Goal: Task Accomplishment & Management: Use online tool/utility

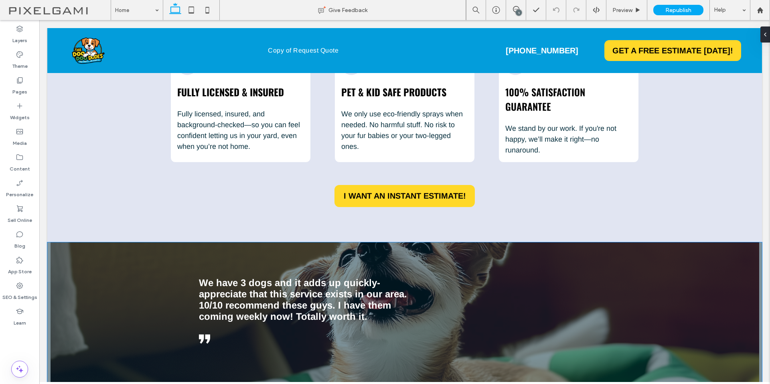
scroll to position [963, 0]
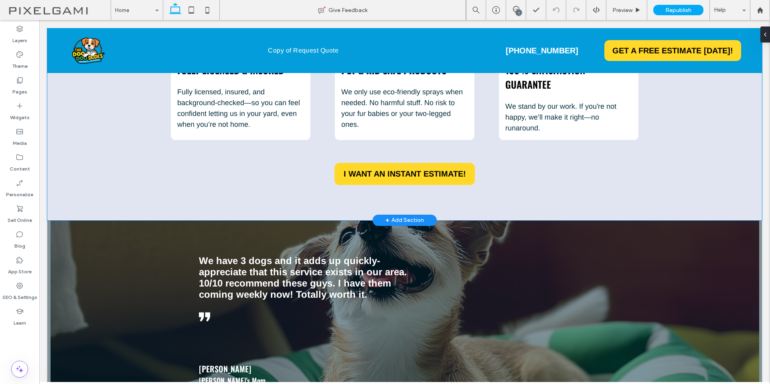
click at [688, 181] on div "Our Promise To You No Crap. Just Clean Yards. Because your weekends shouldn't s…" at bounding box center [404, 62] width 715 height 316
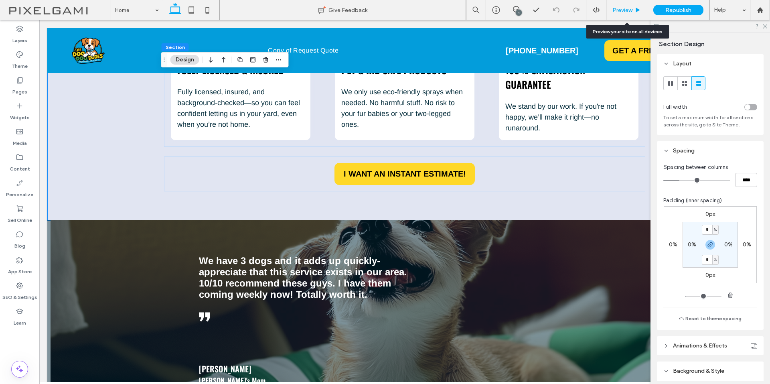
click at [634, 13] on div "Preview" at bounding box center [627, 10] width 41 height 7
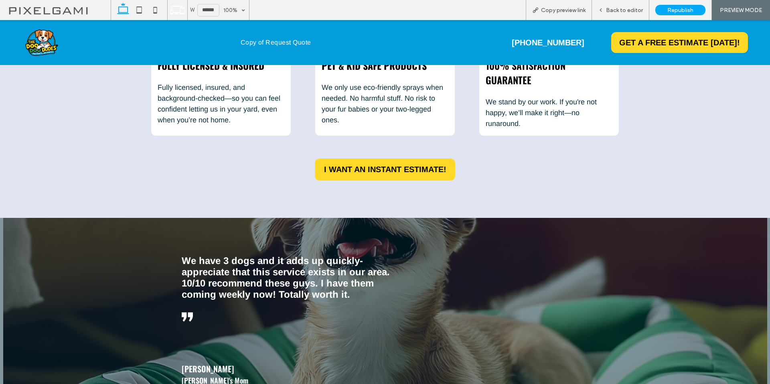
scroll to position [800, 0]
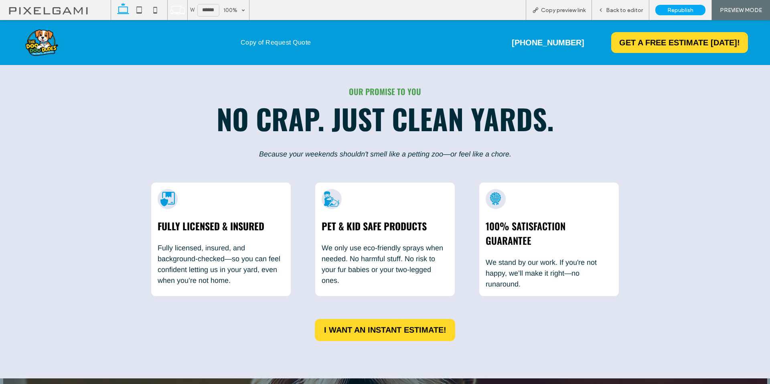
click at [490, 198] on icon at bounding box center [495, 198] width 15 height 15
click at [333, 194] on icon at bounding box center [331, 198] width 15 height 15
click at [610, 11] on span "Back to editor" at bounding box center [624, 10] width 37 height 7
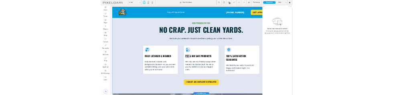
scroll to position [804, 0]
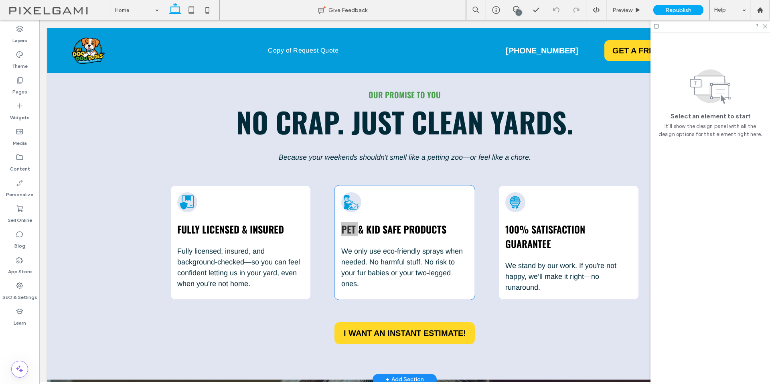
click at [349, 197] on icon at bounding box center [351, 202] width 15 height 15
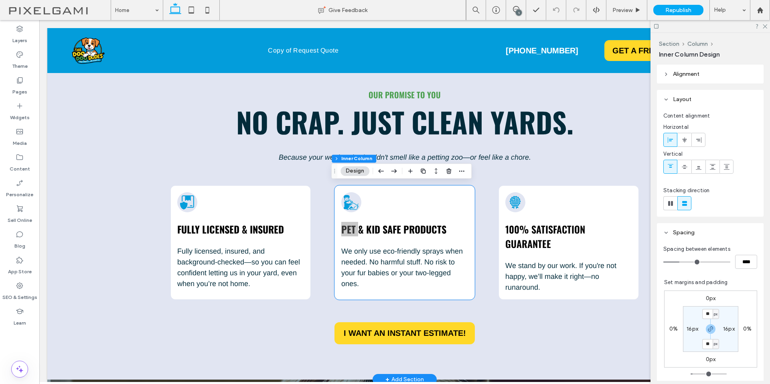
click at [349, 197] on icon at bounding box center [351, 202] width 15 height 15
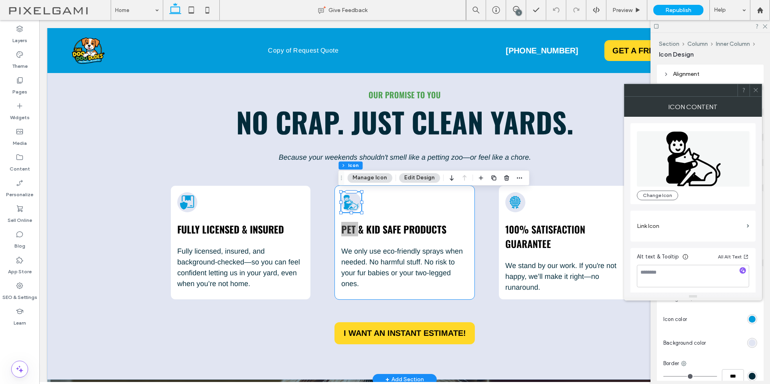
type input "***"
type input "*"
drag, startPoint x: 673, startPoint y: 175, endPoint x: 688, endPoint y: 162, distance: 19.6
click at [688, 162] on icon at bounding box center [693, 158] width 113 height 55
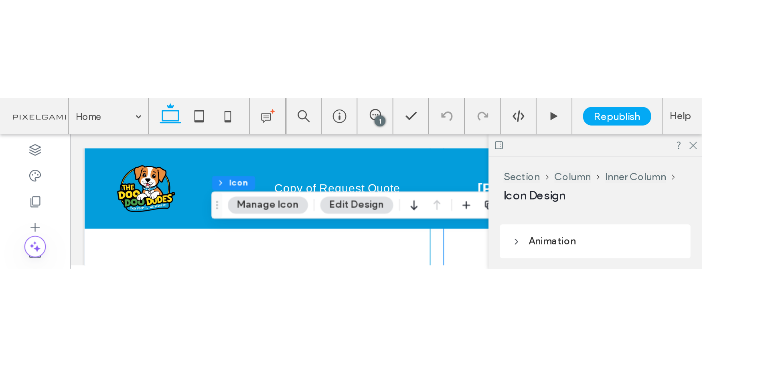
scroll to position [989, 0]
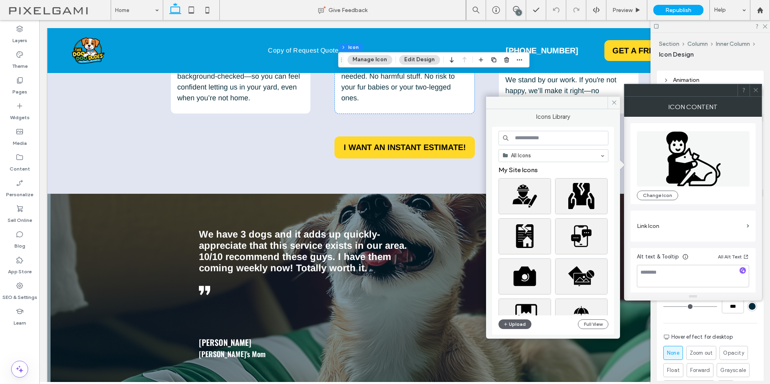
click at [678, 166] on icon at bounding box center [693, 158] width 55 height 55
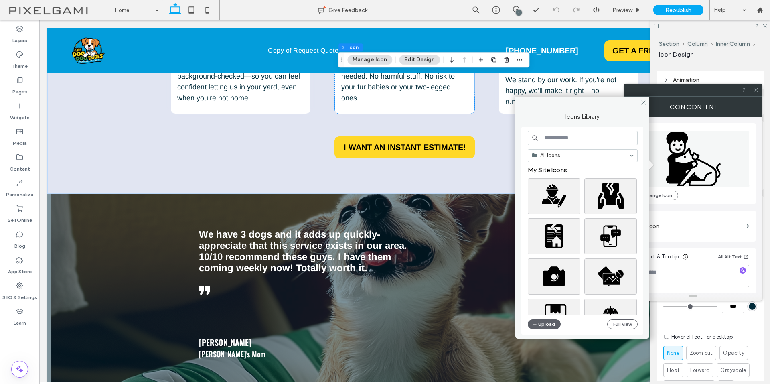
click at [713, 224] on label "Link Icon" at bounding box center [690, 226] width 107 height 15
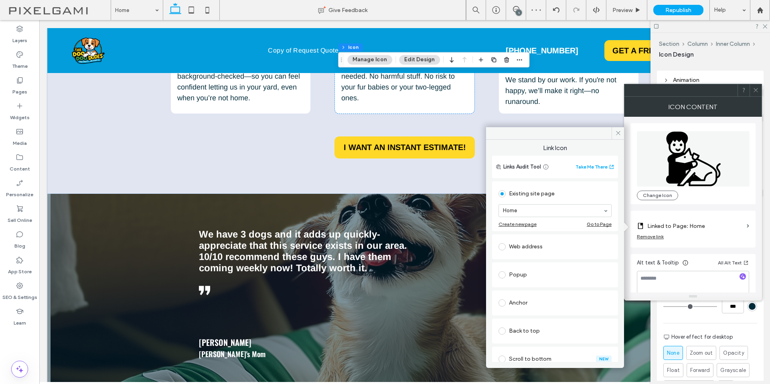
click at [752, 229] on div "Linked to Page: Home Remove link" at bounding box center [693, 229] width 125 height 37
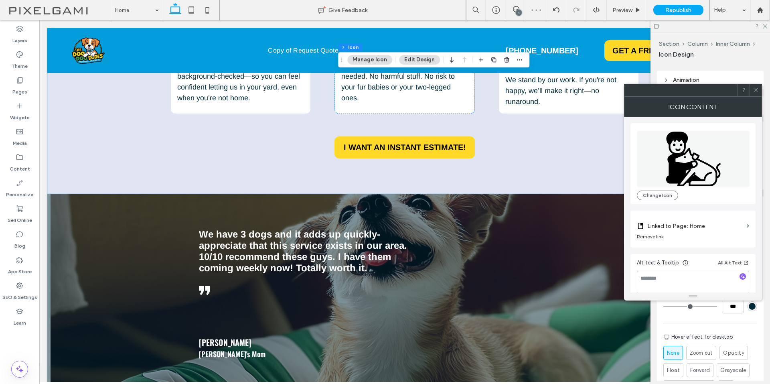
click at [654, 237] on div "Remove link" at bounding box center [650, 237] width 27 height 6
drag, startPoint x: 692, startPoint y: 172, endPoint x: 709, endPoint y: 167, distance: 17.8
click at [709, 167] on icon at bounding box center [693, 158] width 113 height 55
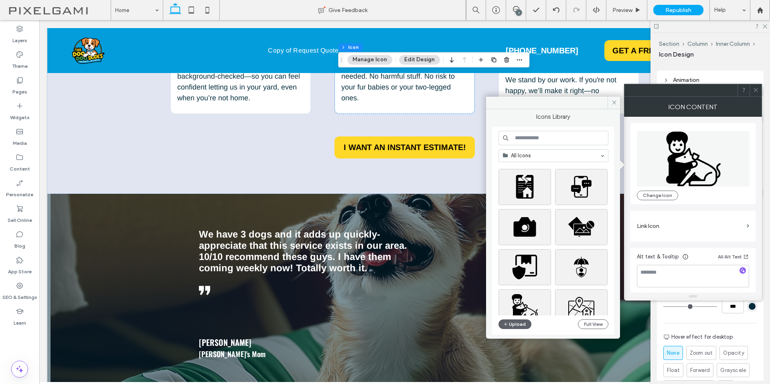
scroll to position [0, 0]
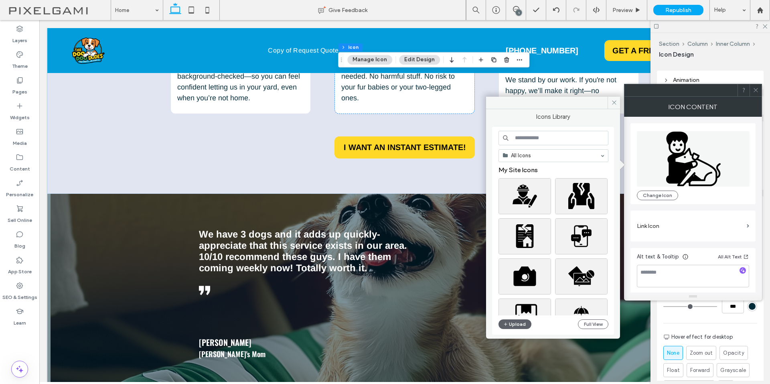
click at [684, 321] on div "For the color of an SVG icon to be changeable, it must be black. Icon color Bac…" at bounding box center [710, 331] width 107 height 232
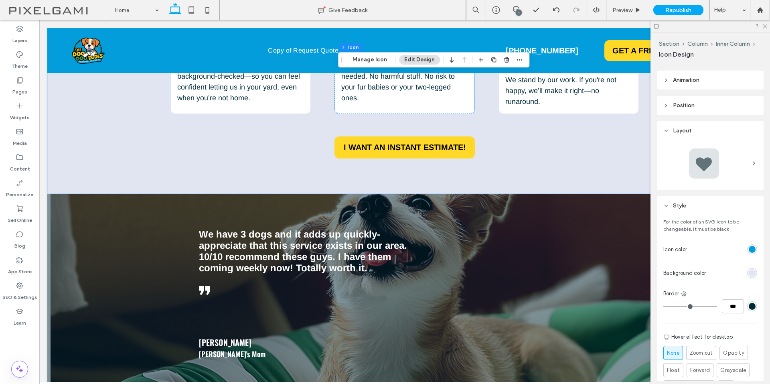
click at [749, 248] on div "rgb(3, 157, 219)" at bounding box center [752, 249] width 7 height 7
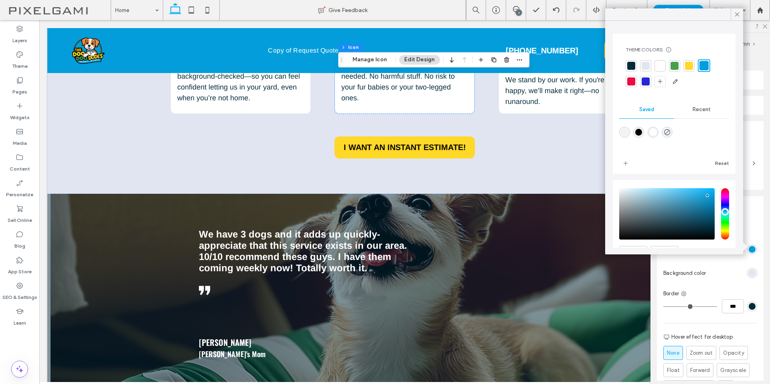
scroll to position [43, 0]
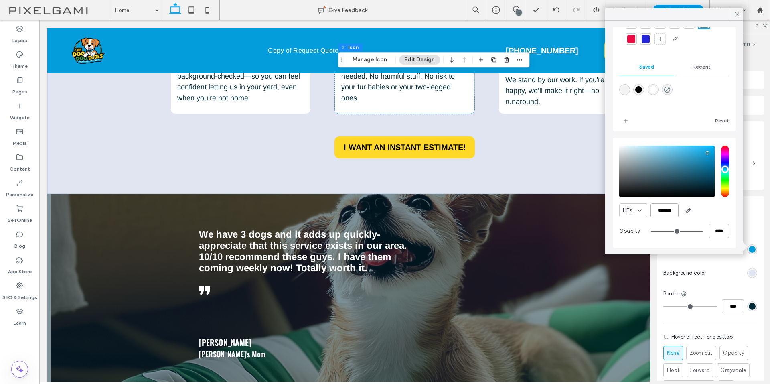
click at [670, 212] on input "*******" at bounding box center [665, 210] width 28 height 14
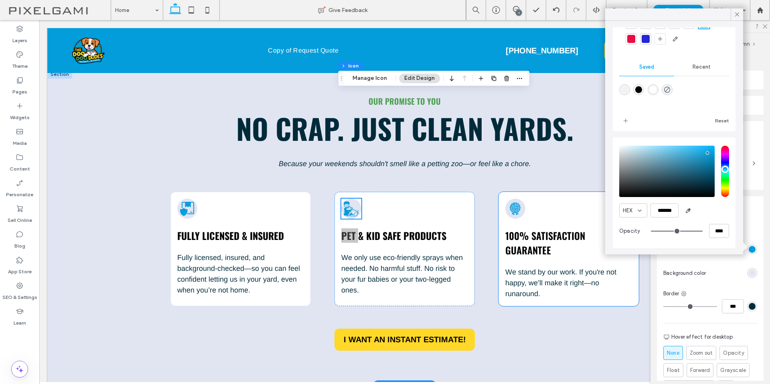
scroll to position [789, 0]
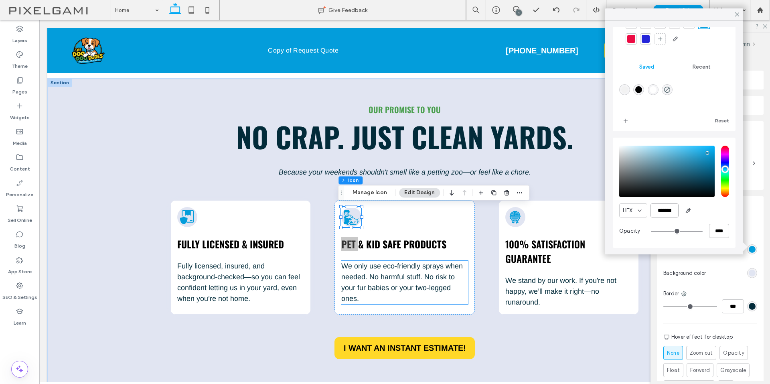
click at [367, 273] on span "We only use eco-friendly sprays when needed. No harmful stuff. No risk to your …" at bounding box center [402, 282] width 122 height 41
click at [367, 273] on div "We only use eco-friendly sprays when needed. No harmful stuff. No risk to your …" at bounding box center [404, 282] width 127 height 43
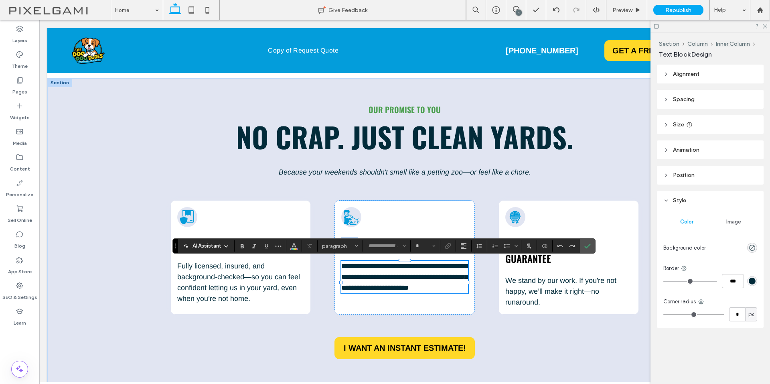
type input "*****"
type input "**"
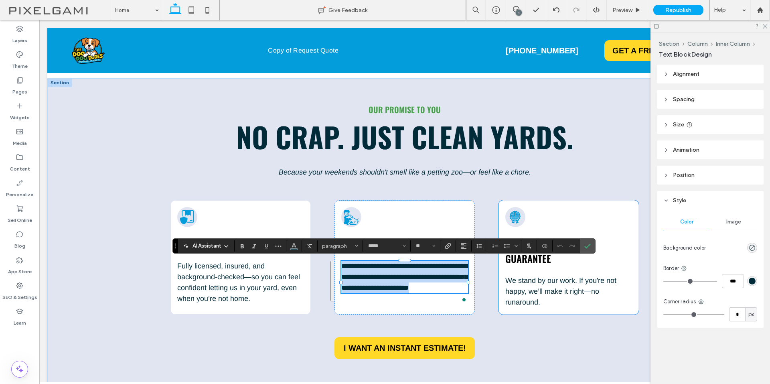
click at [509, 224] on div at bounding box center [516, 217] width 20 height 20
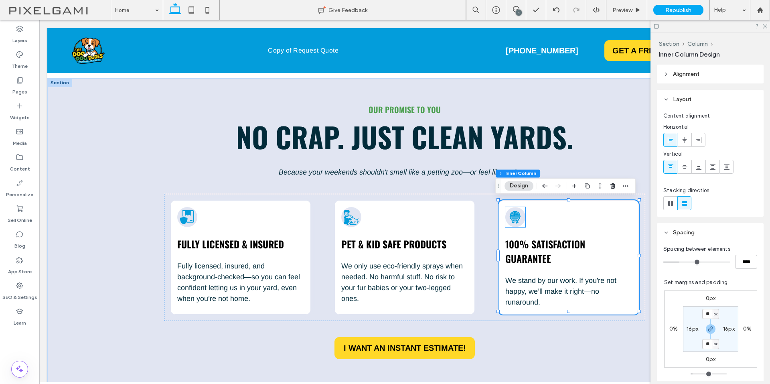
click at [510, 219] on icon at bounding box center [515, 217] width 15 height 15
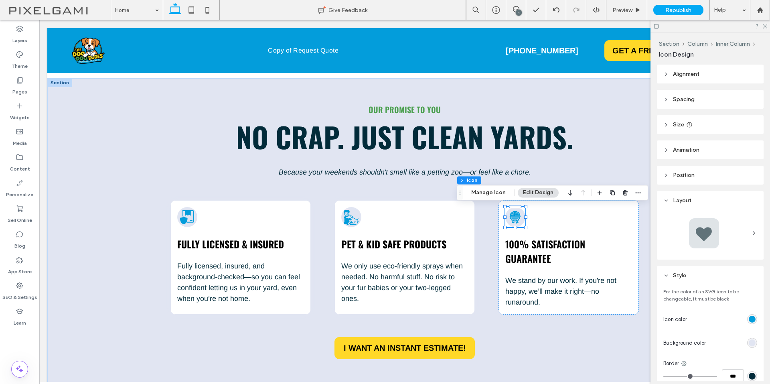
click at [750, 321] on div "rgb(3, 157, 219)" at bounding box center [752, 319] width 7 height 7
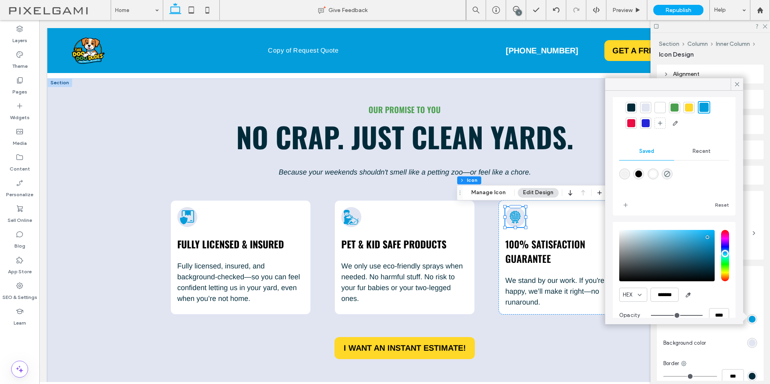
scroll to position [43, 0]
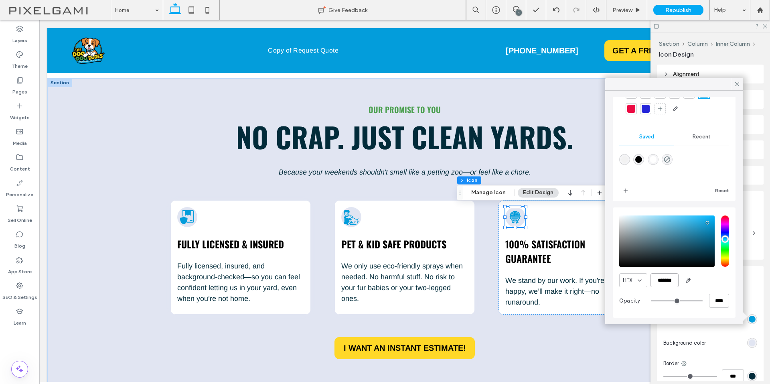
click at [668, 279] on input "*******" at bounding box center [665, 280] width 28 height 14
